Goal: Transaction & Acquisition: Purchase product/service

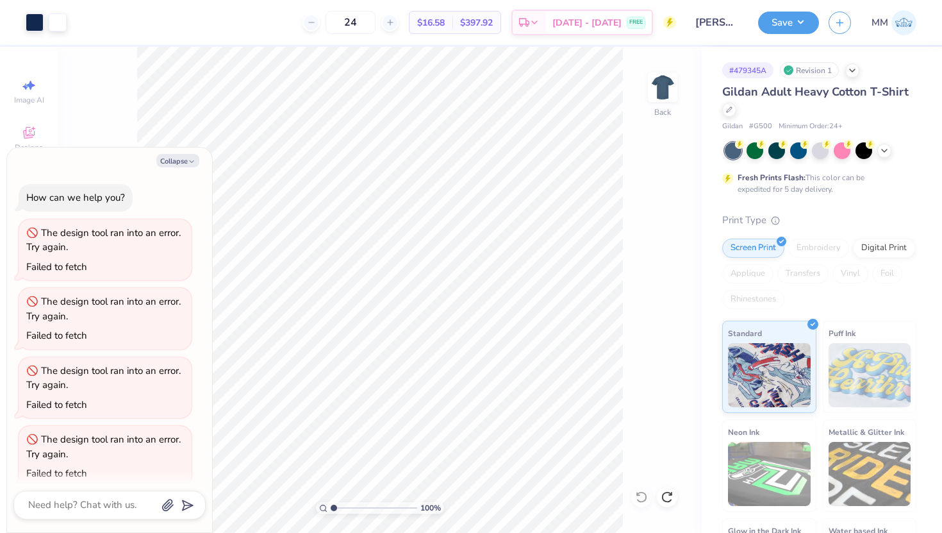
scroll to position [1026, 0]
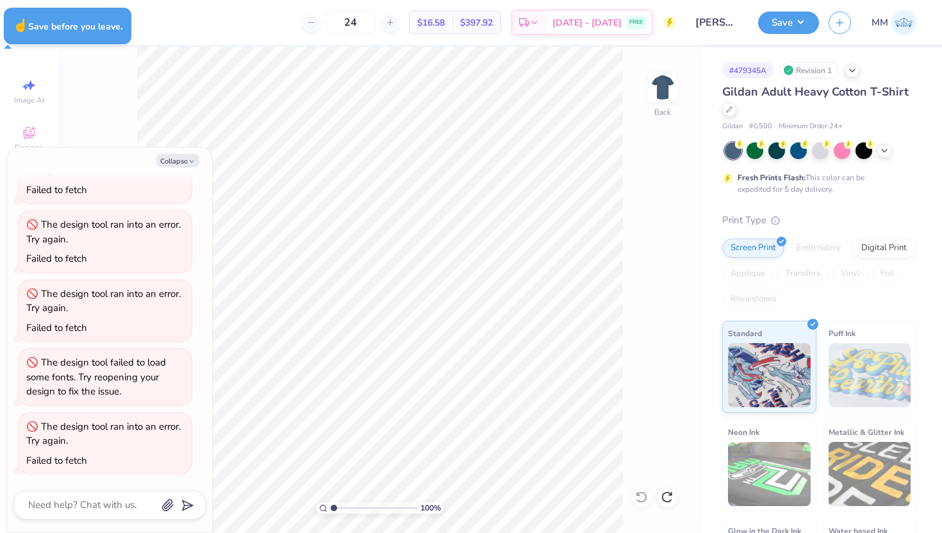
type textarea "x"
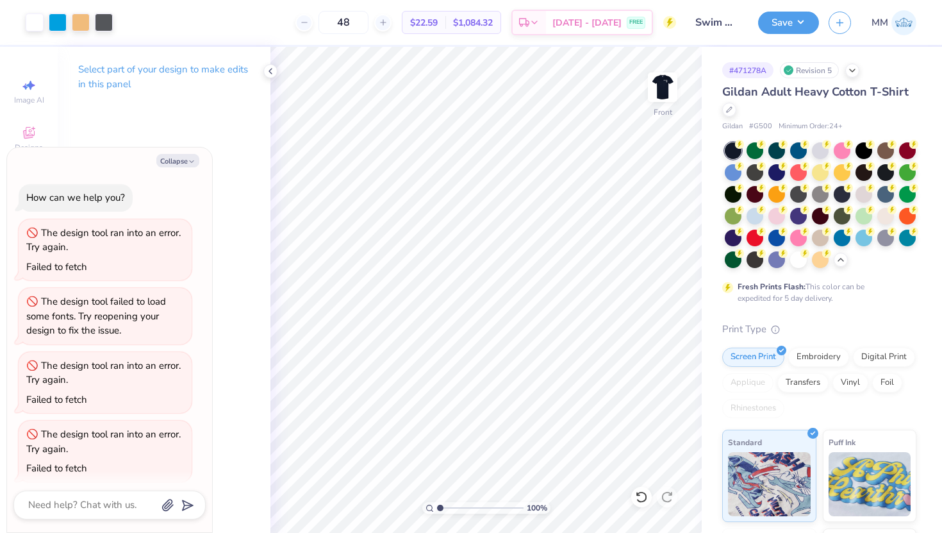
scroll to position [681, 0]
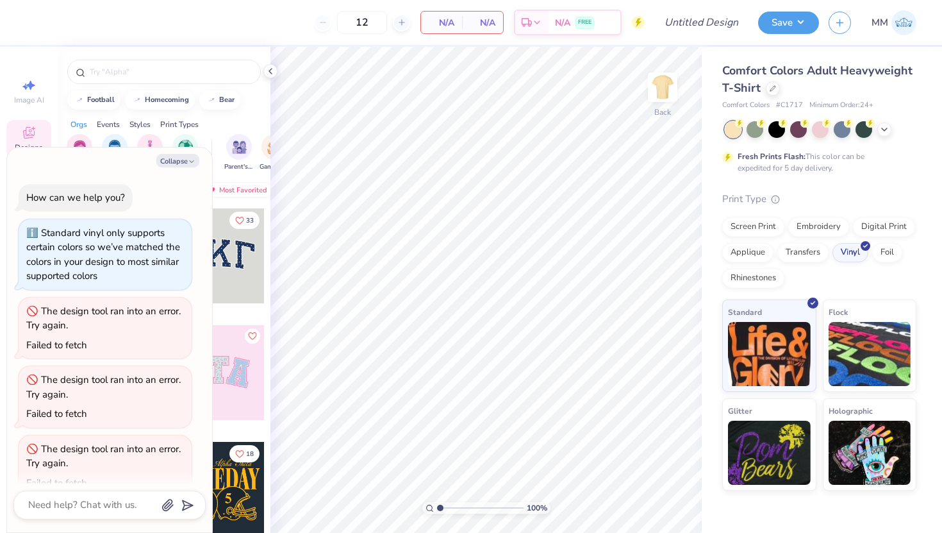
scroll to position [224, 0]
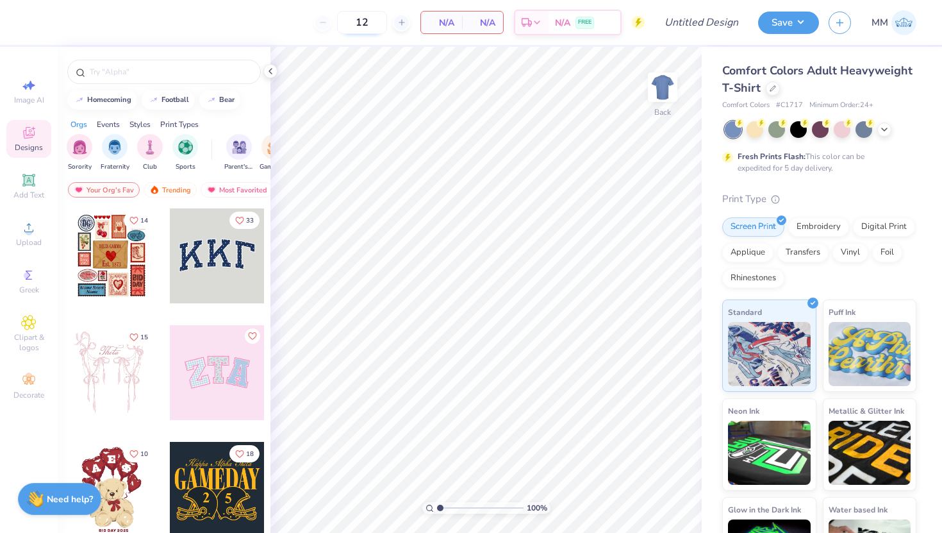
click at [375, 25] on input "12" at bounding box center [362, 22] width 50 height 23
type input "1"
type input "40"
click at [271, 72] on icon at bounding box center [270, 71] width 10 height 10
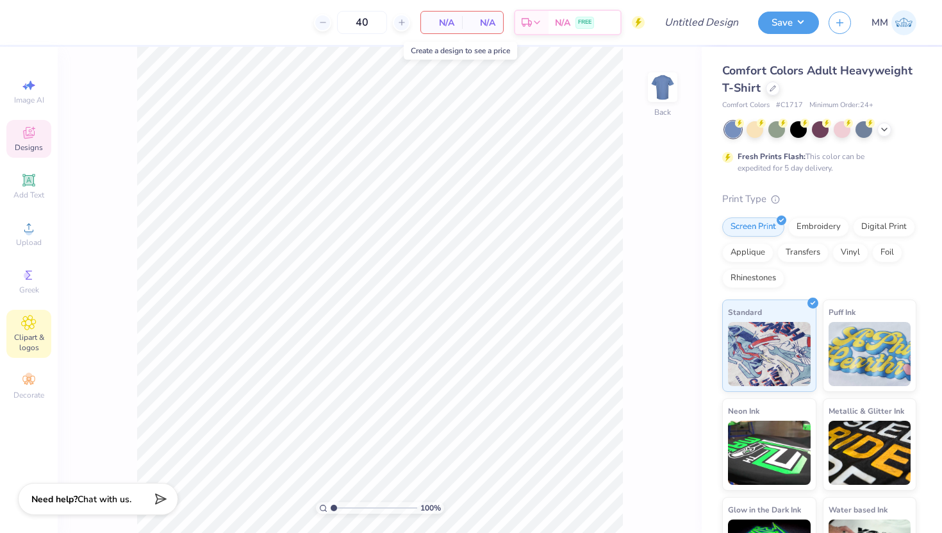
click at [24, 327] on icon at bounding box center [28, 322] width 15 height 15
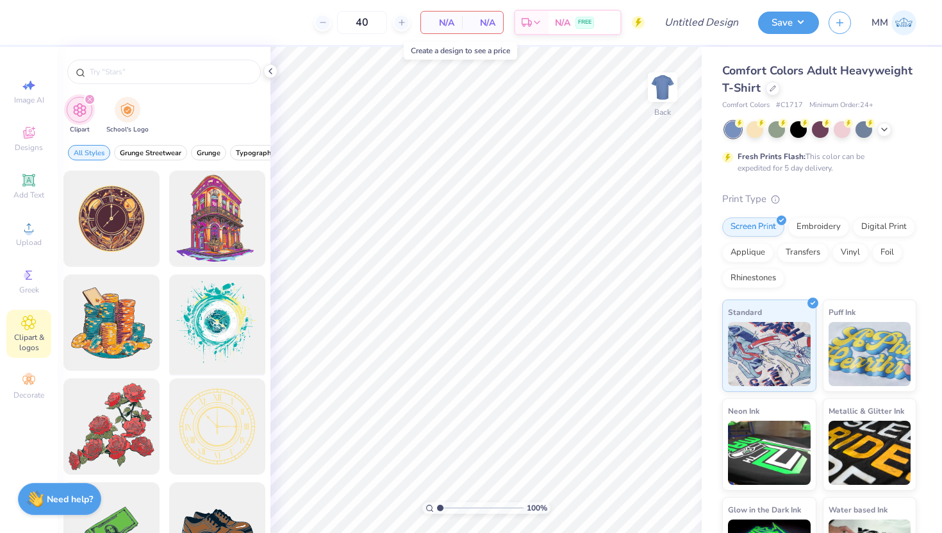
click at [209, 302] on div at bounding box center [217, 323] width 106 height 106
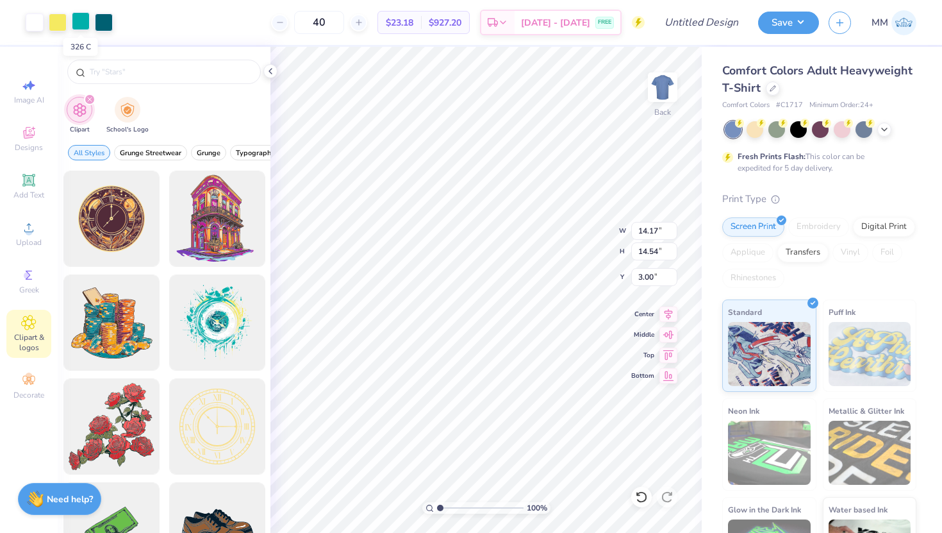
click at [84, 24] on div at bounding box center [81, 21] width 18 height 18
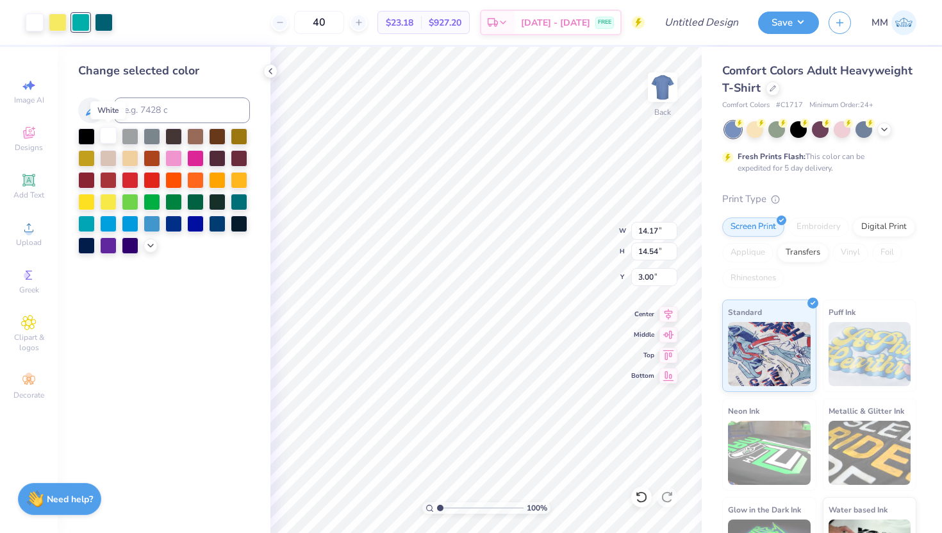
click at [107, 135] on div at bounding box center [108, 135] width 17 height 17
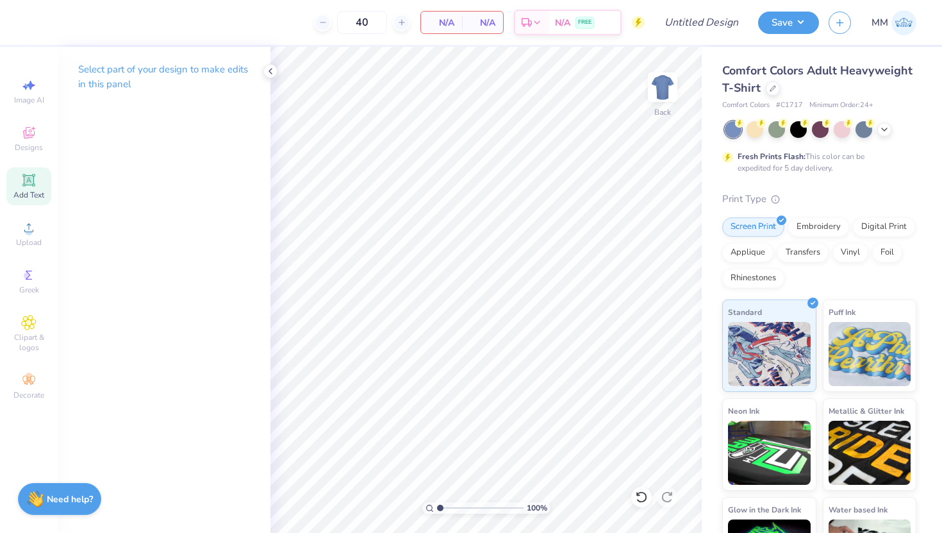
click at [31, 192] on span "Add Text" at bounding box center [28, 195] width 31 height 10
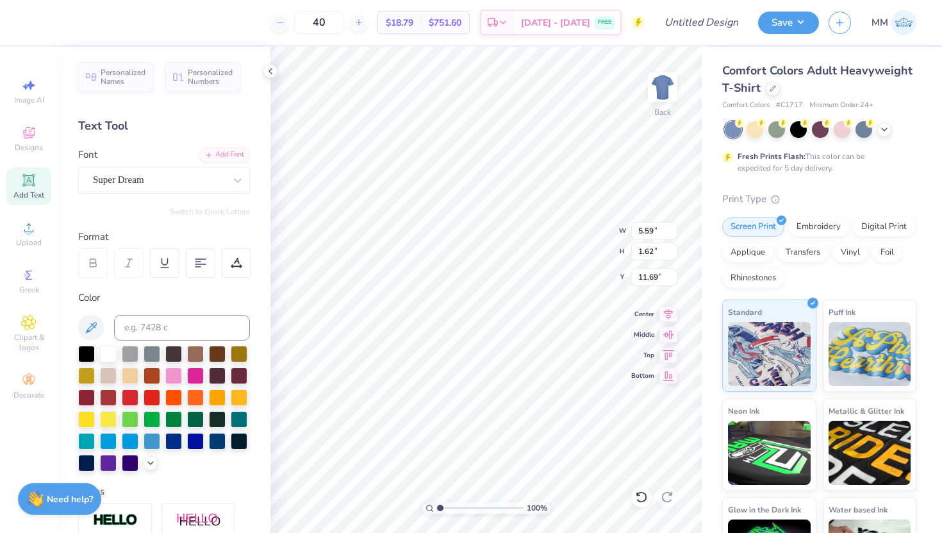
scroll to position [0, 1]
type textarea "One GI"
type input "5.37"
click at [170, 421] on div at bounding box center [173, 418] width 17 height 17
type input "10.88"
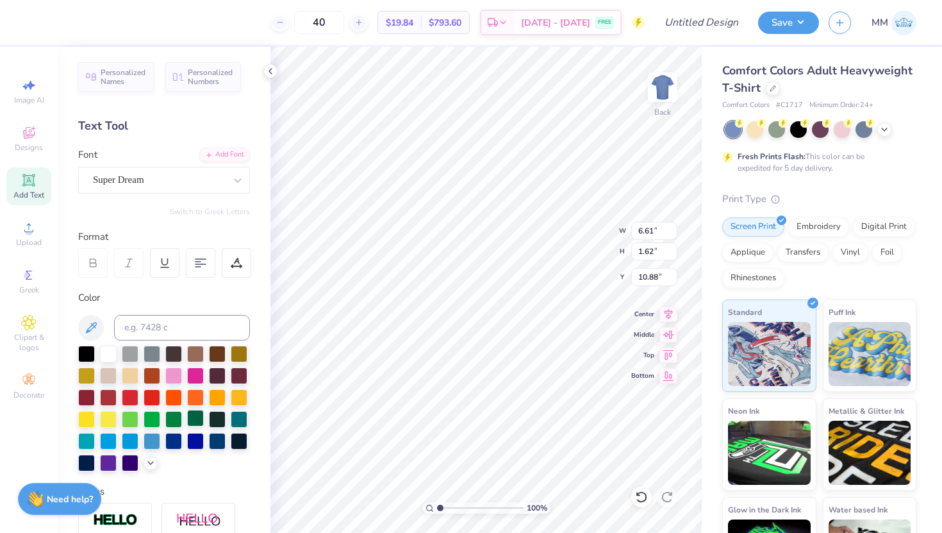
click at [194, 419] on div at bounding box center [195, 418] width 17 height 17
click at [846, 257] on div "Vinyl" at bounding box center [850, 250] width 36 height 19
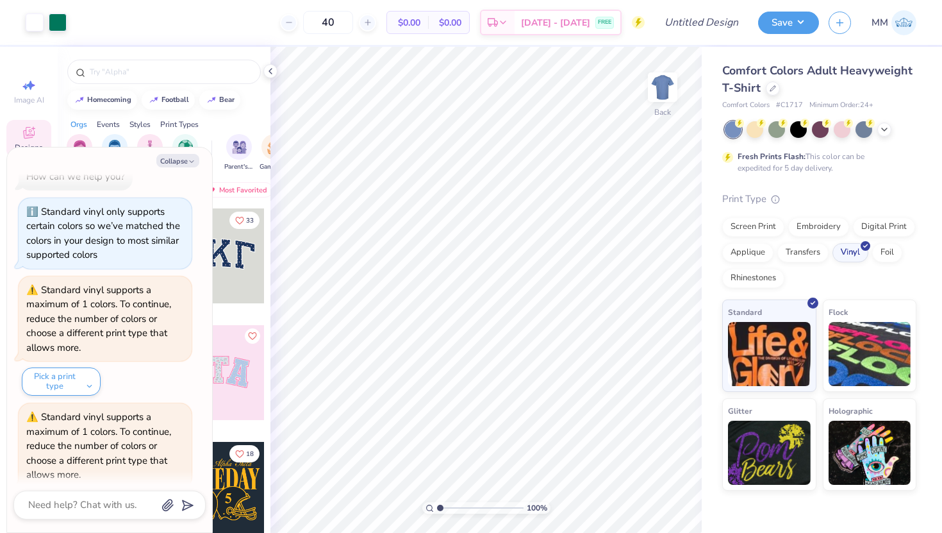
scroll to position [20, 0]
click at [846, 349] on img at bounding box center [870, 352] width 83 height 64
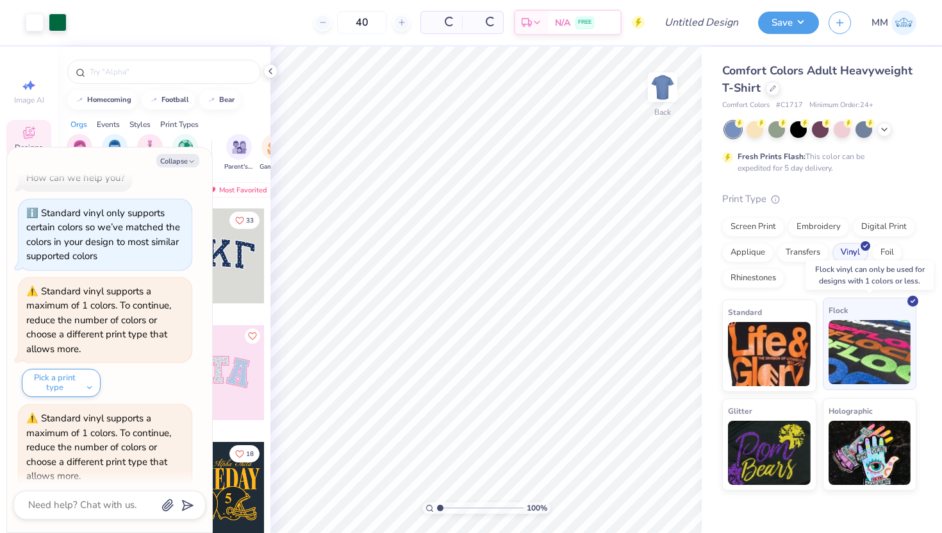
scroll to position [276, 0]
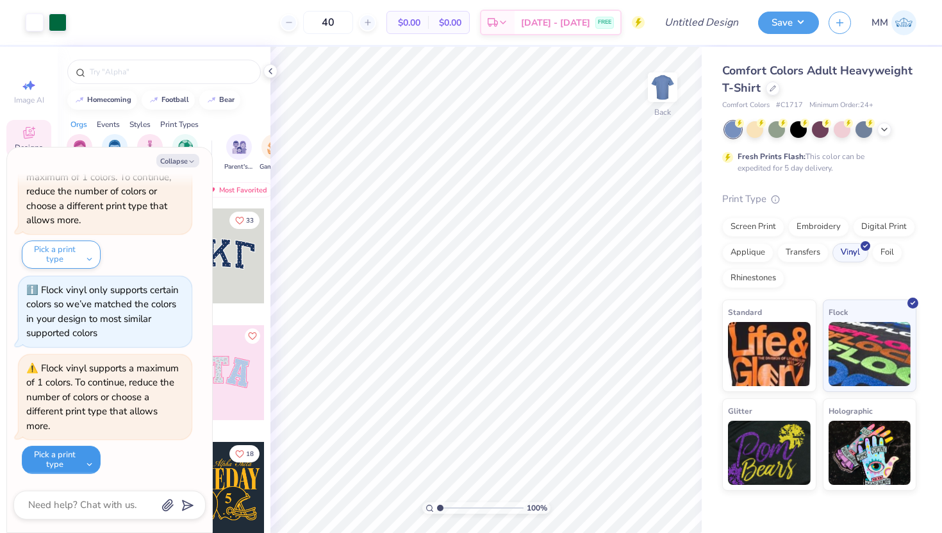
click at [85, 460] on button "Pick a print type" at bounding box center [61, 459] width 79 height 28
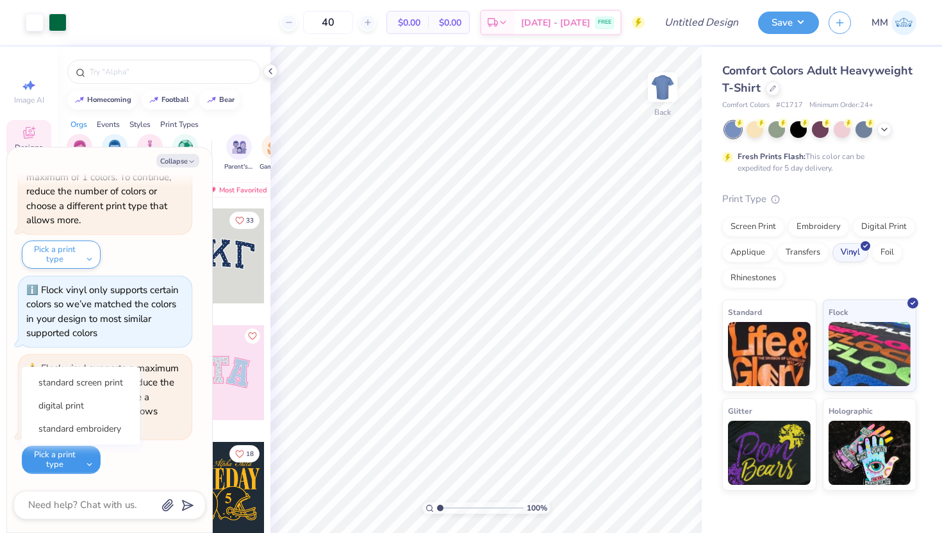
click at [85, 460] on button "Pick a print type" at bounding box center [61, 459] width 79 height 28
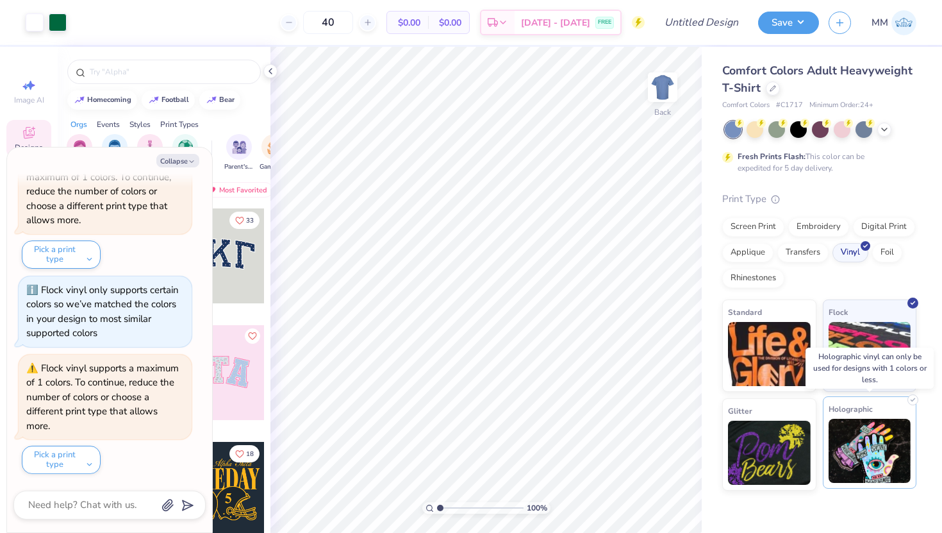
click at [841, 441] on img at bounding box center [870, 450] width 83 height 64
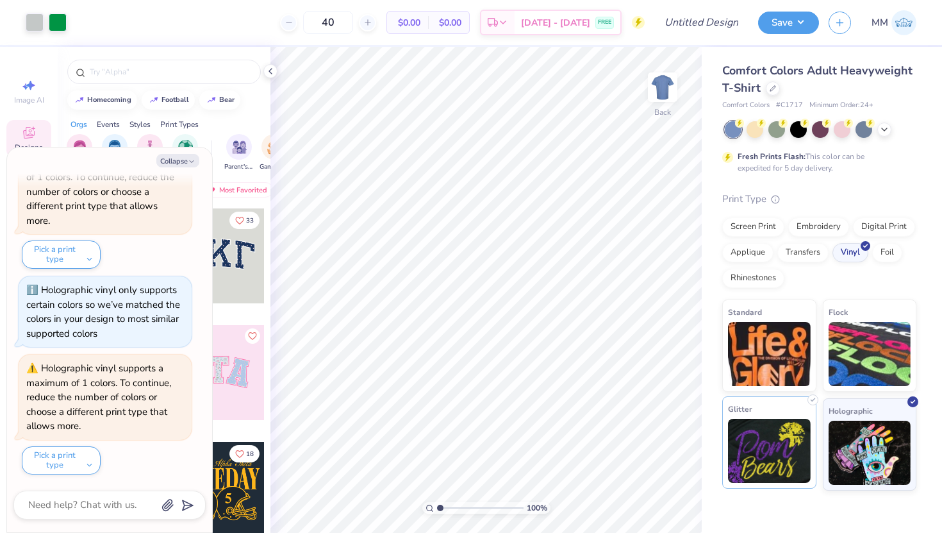
click at [782, 436] on img at bounding box center [769, 450] width 83 height 64
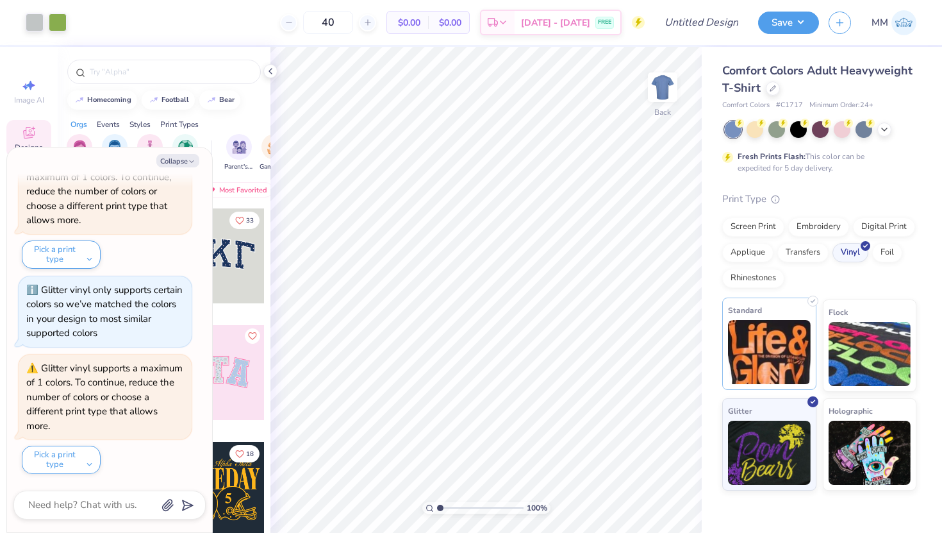
click at [763, 368] on img at bounding box center [769, 352] width 83 height 64
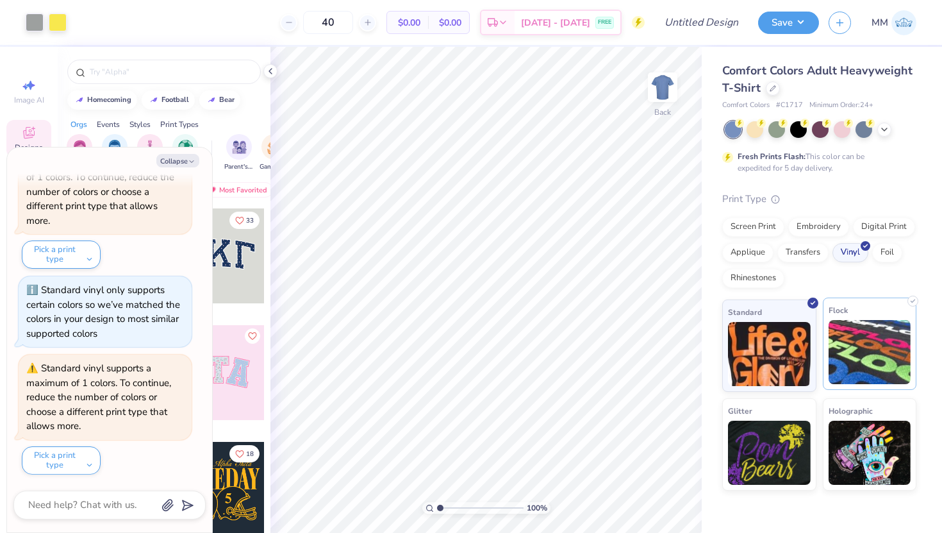
click at [844, 374] on img at bounding box center [870, 352] width 83 height 64
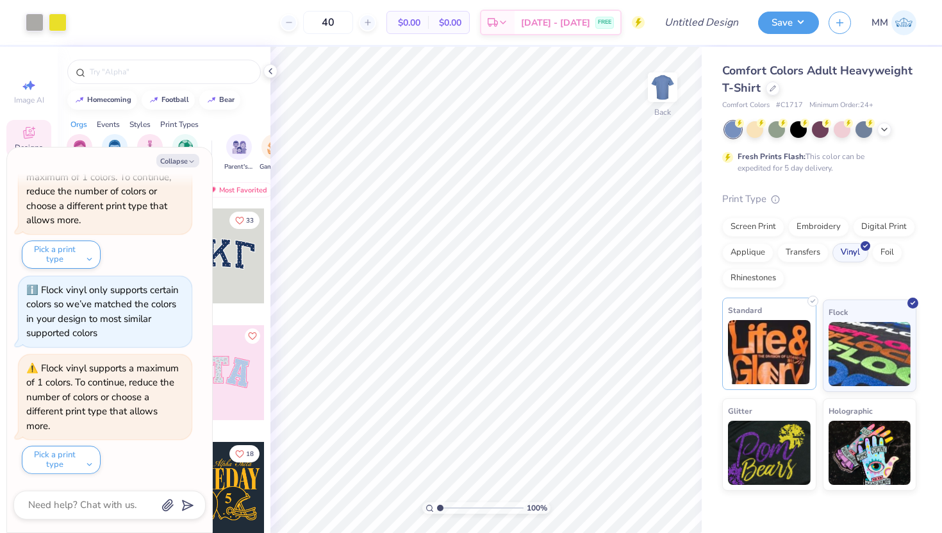
click at [770, 356] on img at bounding box center [769, 352] width 83 height 64
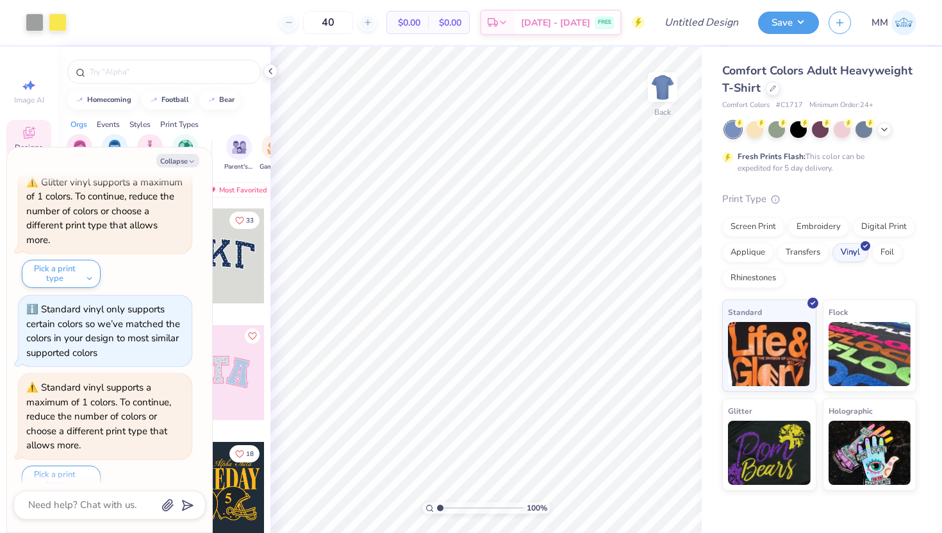
scroll to position [650, 0]
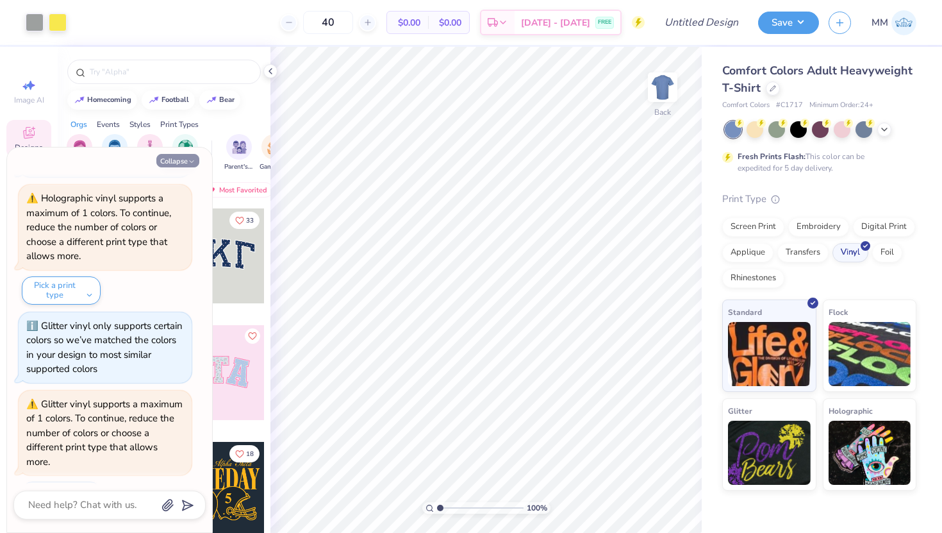
click at [170, 158] on button "Collapse" at bounding box center [177, 160] width 43 height 13
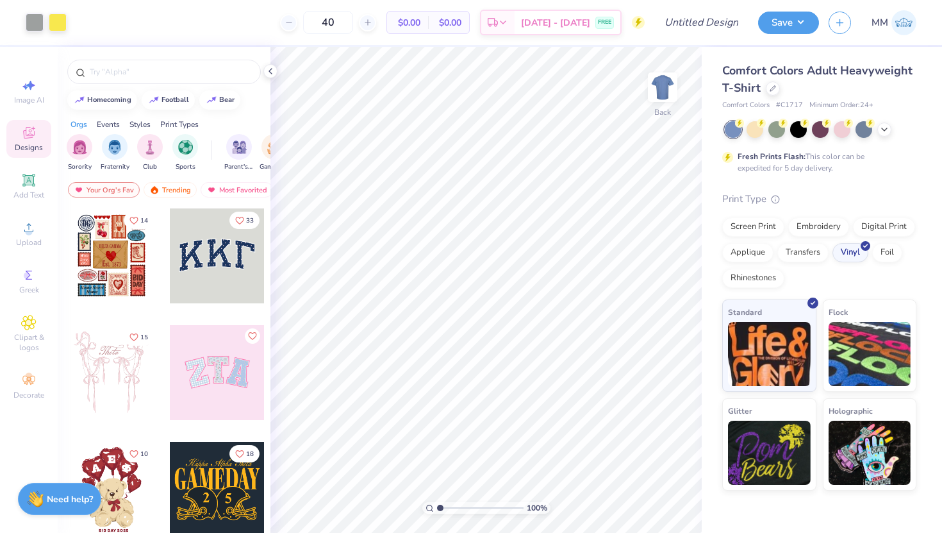
click at [809, 235] on div "Embroidery" at bounding box center [818, 226] width 61 height 19
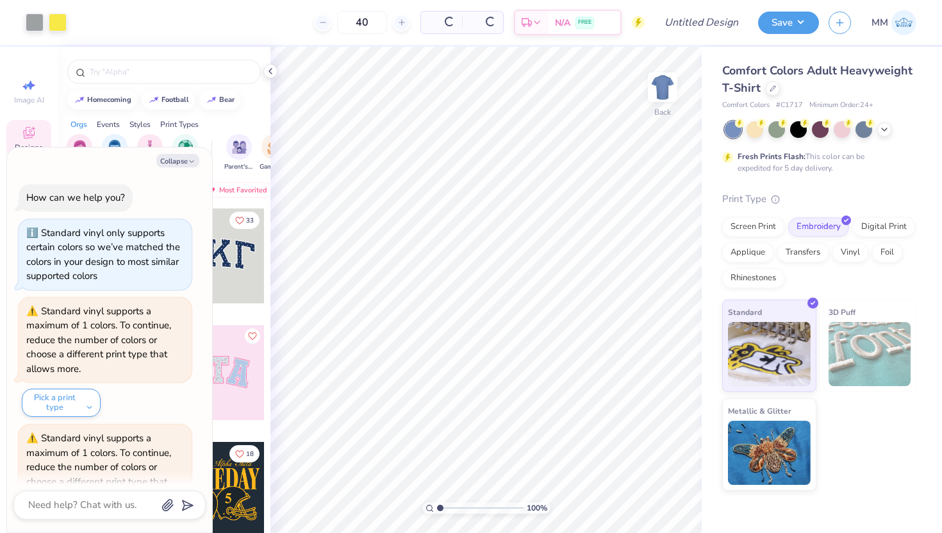
scroll to position [1380, 0]
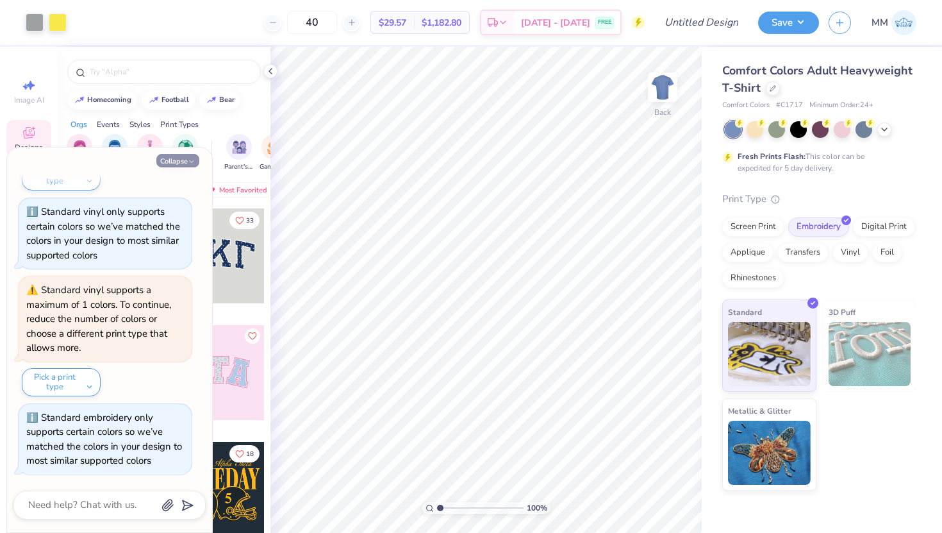
click at [190, 159] on icon "button" at bounding box center [192, 162] width 8 height 8
type textarea "x"
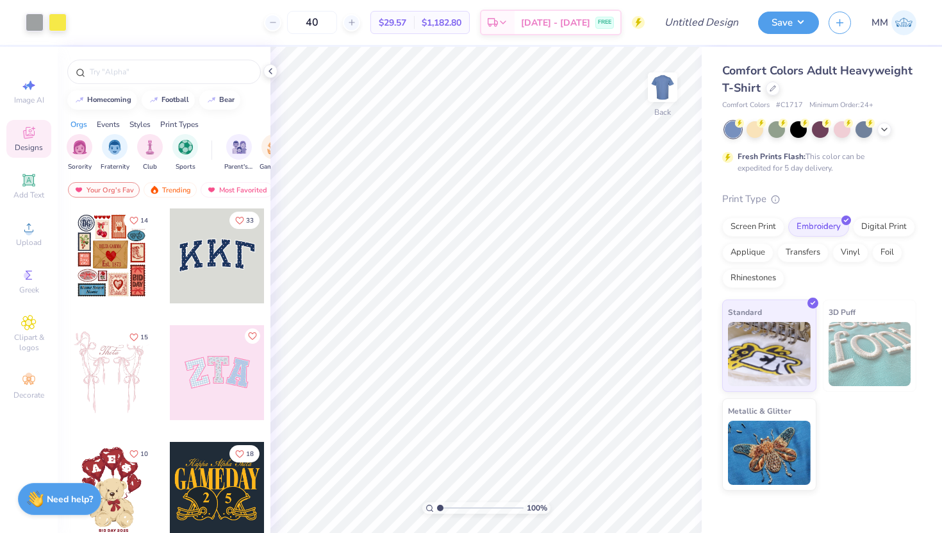
click at [875, 363] on img at bounding box center [870, 354] width 83 height 64
click at [785, 347] on img at bounding box center [769, 352] width 83 height 64
click at [764, 225] on div "Screen Print" at bounding box center [753, 224] width 62 height 19
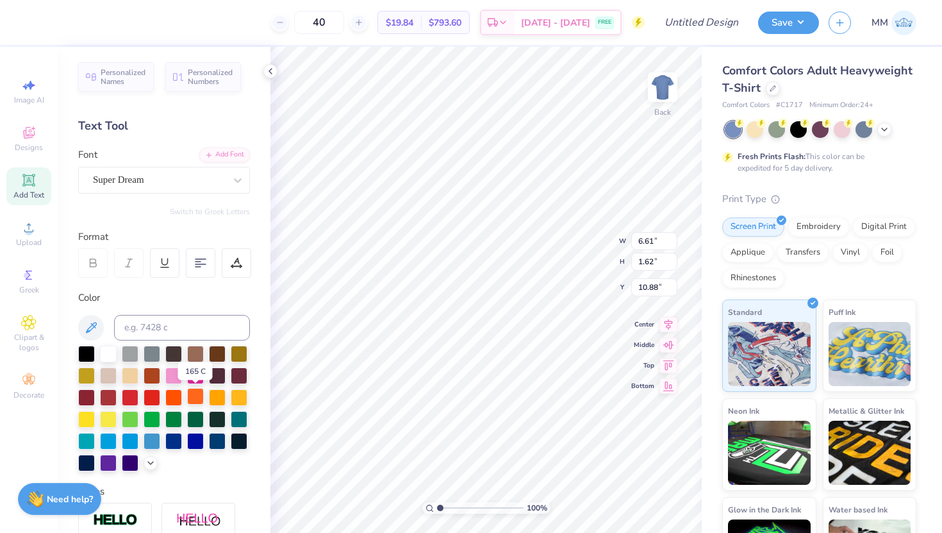
click at [193, 396] on div at bounding box center [195, 396] width 17 height 17
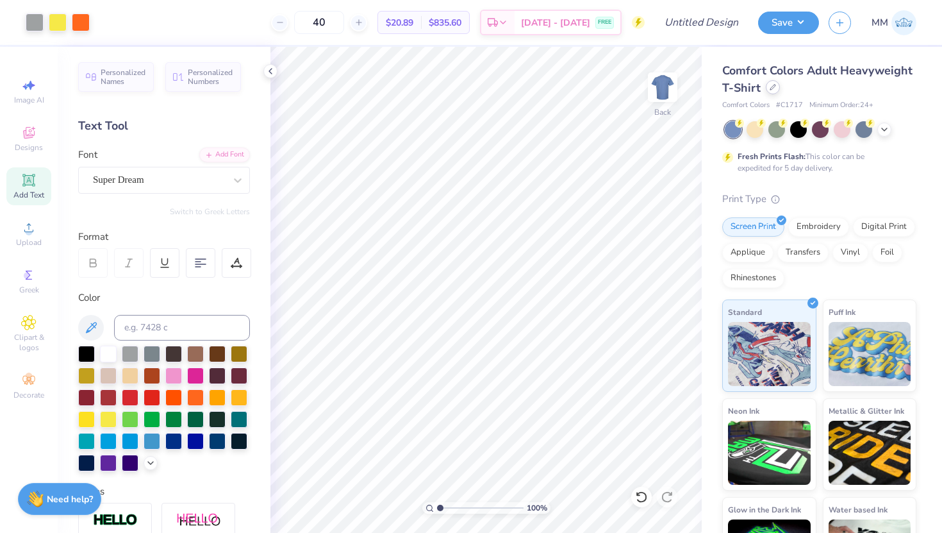
click at [768, 93] on div at bounding box center [773, 87] width 14 height 14
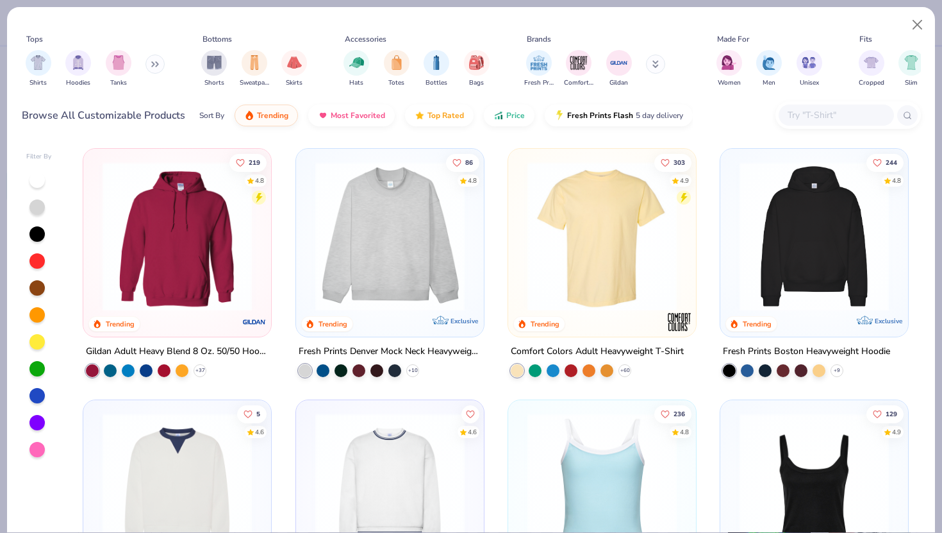
click at [806, 118] on input "text" at bounding box center [835, 115] width 99 height 15
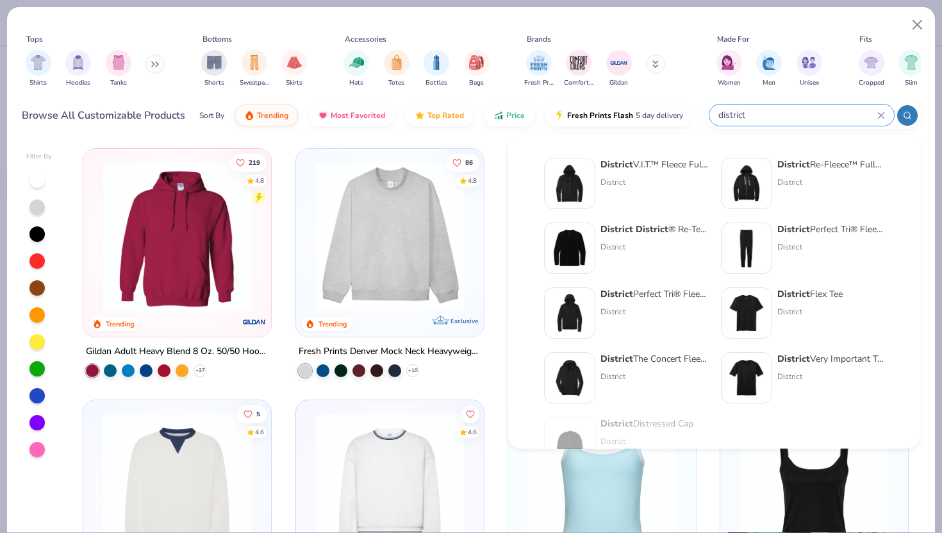
type input "district"
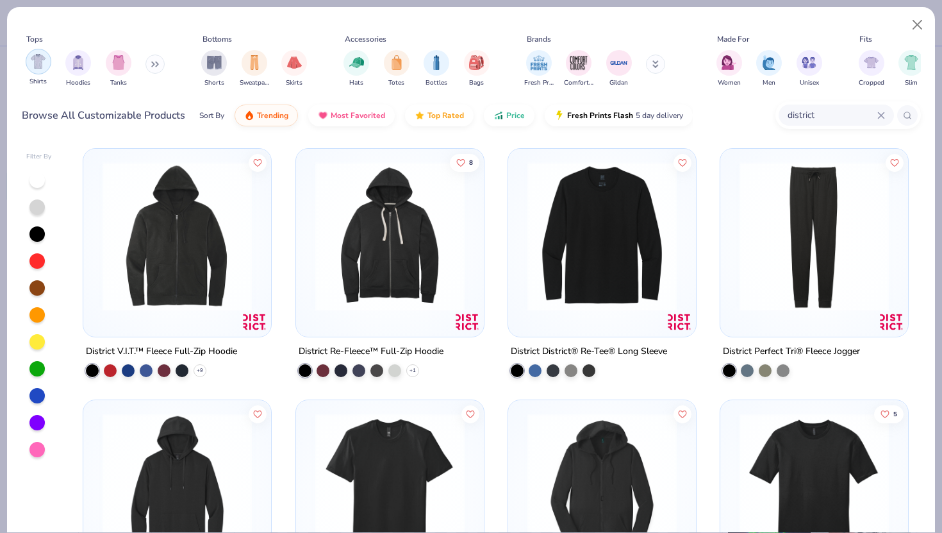
click at [26, 60] on div "filter for Shirts" at bounding box center [39, 62] width 26 height 26
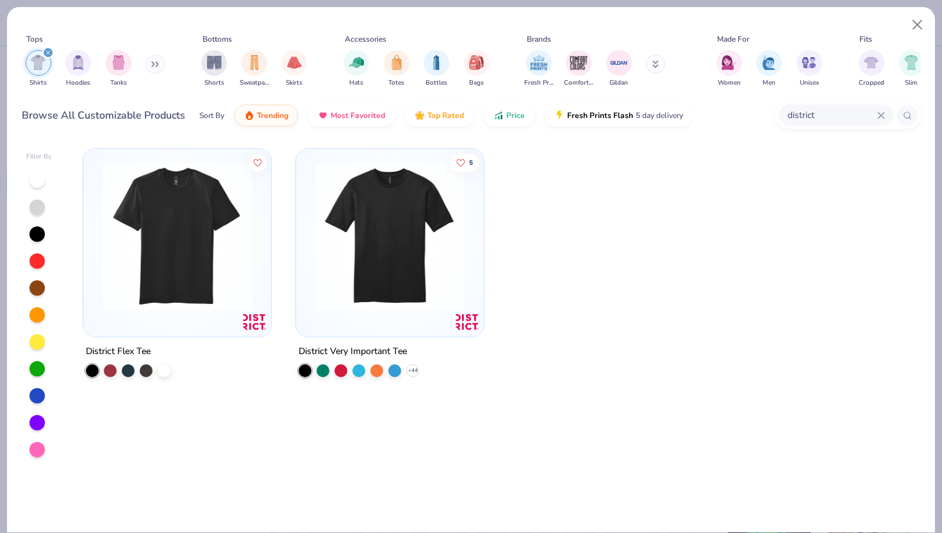
click at [142, 253] on img at bounding box center [177, 235] width 162 height 149
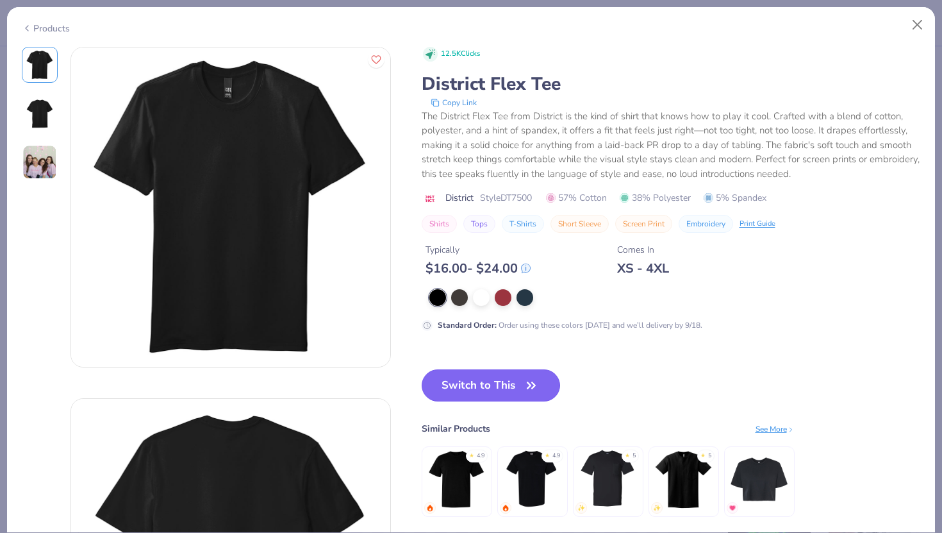
click at [476, 387] on button "Switch to This" at bounding box center [491, 385] width 139 height 32
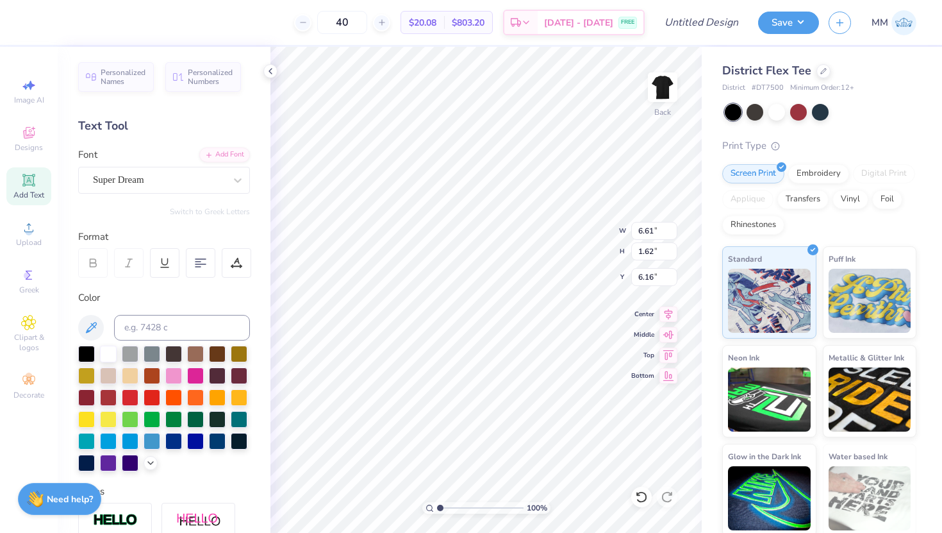
type input "6.16"
click at [755, 110] on div at bounding box center [755, 111] width 17 height 17
click at [783, 111] on div at bounding box center [776, 111] width 17 height 17
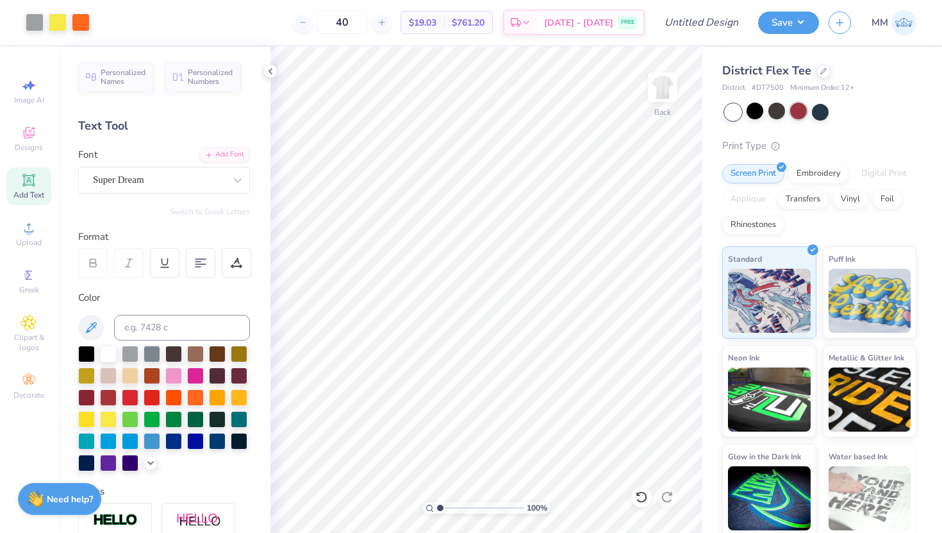
click at [795, 112] on div at bounding box center [798, 111] width 17 height 17
click at [813, 112] on div at bounding box center [820, 111] width 17 height 17
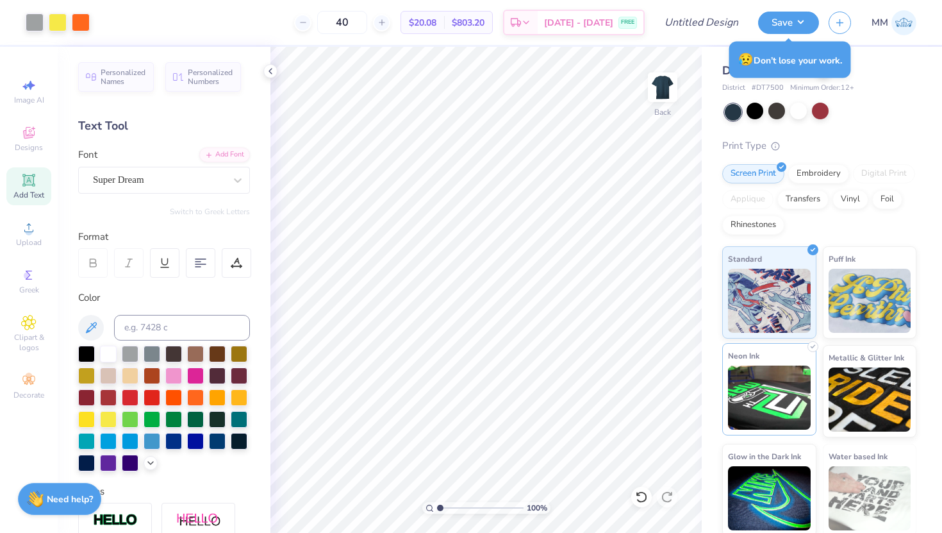
scroll to position [3, 0]
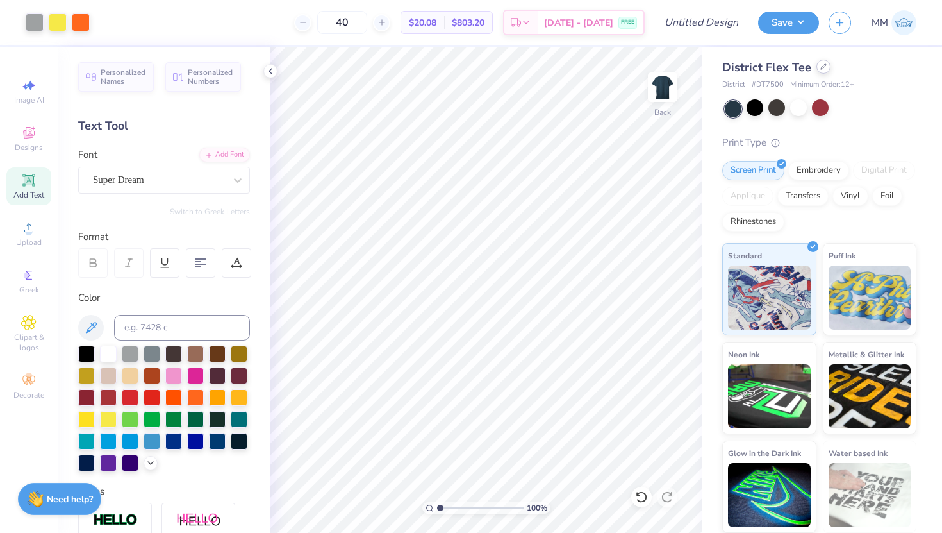
click at [822, 71] on div at bounding box center [823, 67] width 14 height 14
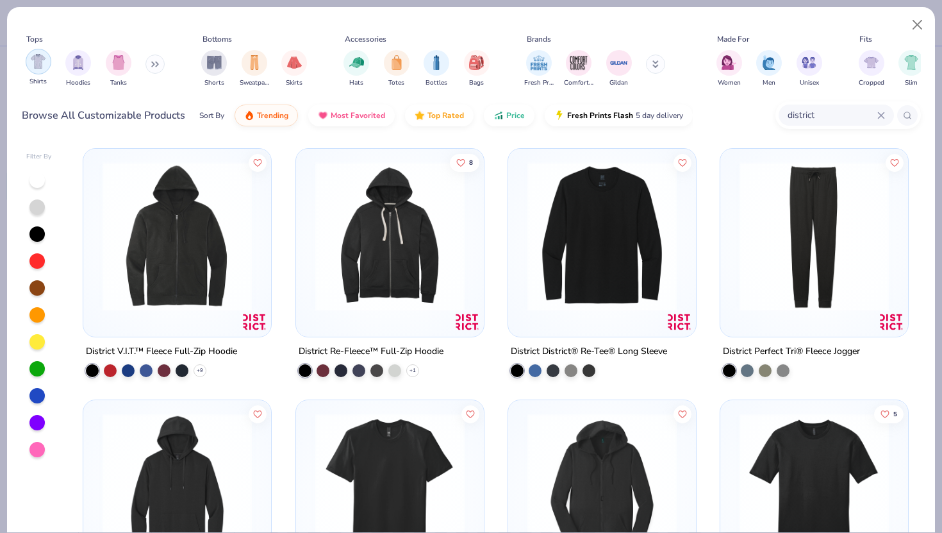
click at [29, 59] on div "filter for Shirts" at bounding box center [39, 62] width 26 height 26
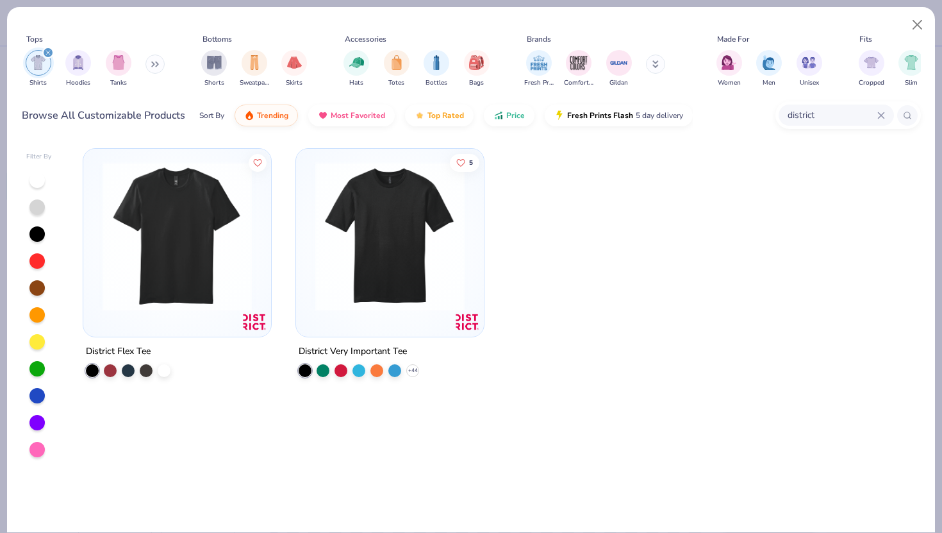
click at [365, 253] on img at bounding box center [390, 235] width 162 height 149
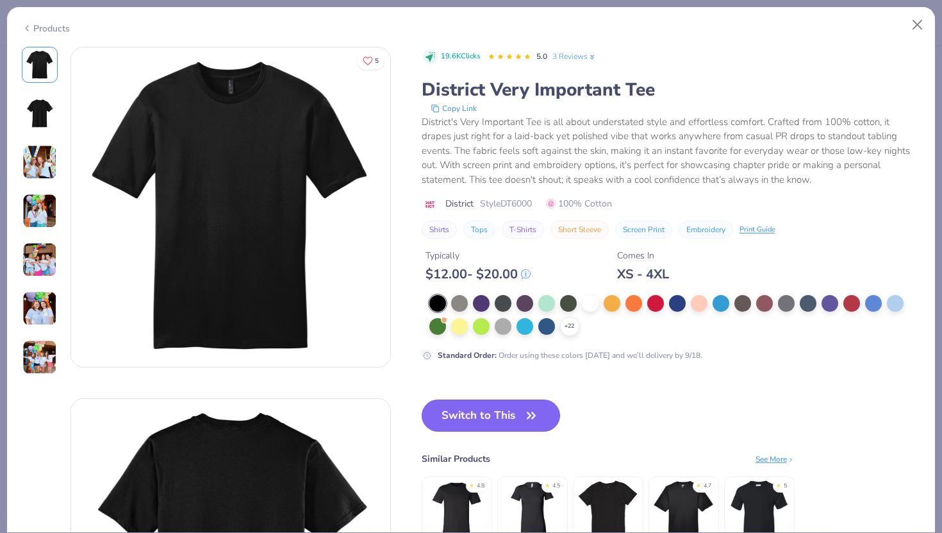
click at [490, 408] on button "Switch to This" at bounding box center [491, 415] width 139 height 32
